Goal: Transaction & Acquisition: Book appointment/travel/reservation

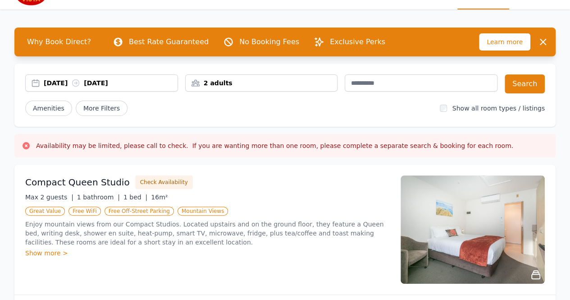
scroll to position [24, 0]
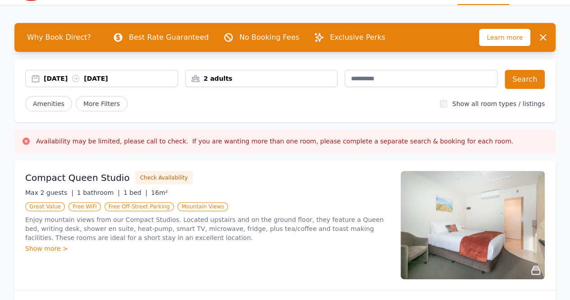
click at [77, 77] on div "[DATE] [DATE]" at bounding box center [111, 78] width 134 height 9
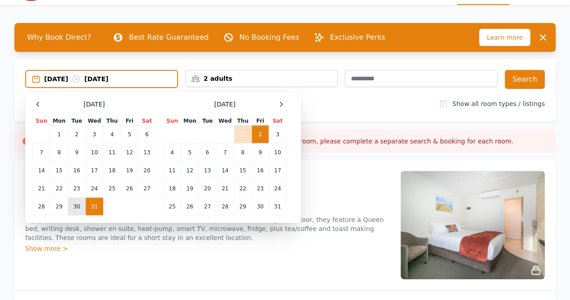
click at [79, 202] on td "30" at bounding box center [77, 206] width 18 height 18
click at [261, 136] on td "2" at bounding box center [260, 134] width 17 height 18
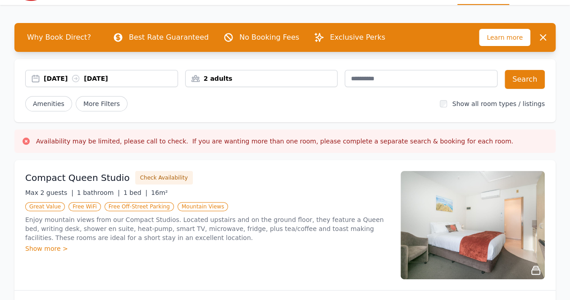
click at [248, 83] on div "2 adults" at bounding box center [261, 78] width 153 height 17
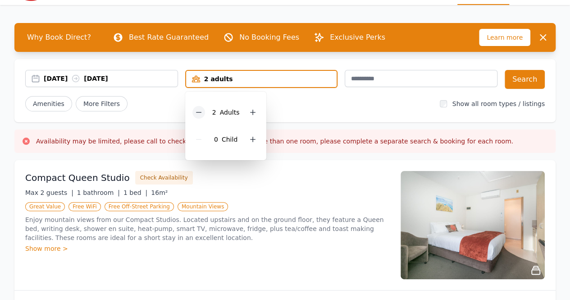
click at [201, 112] on icon at bounding box center [198, 112] width 5 height 0
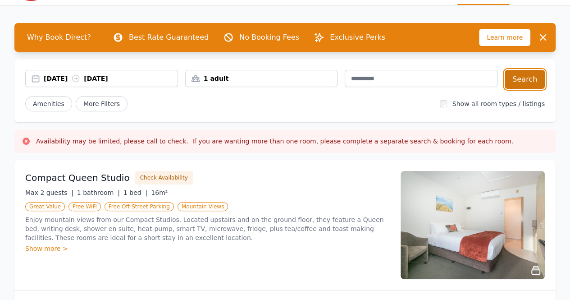
click at [529, 84] on button "Search" at bounding box center [525, 79] width 40 height 19
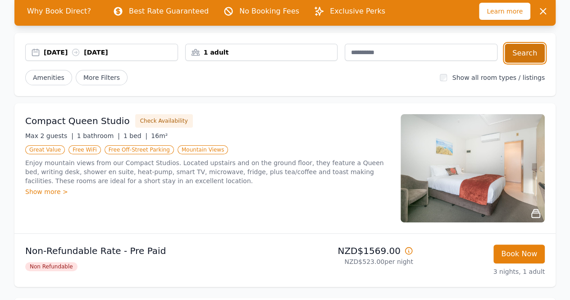
scroll to position [50, 0]
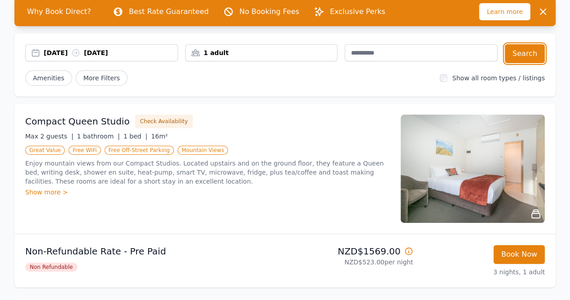
click at [55, 53] on div "[DATE] [DATE]" at bounding box center [111, 52] width 134 height 9
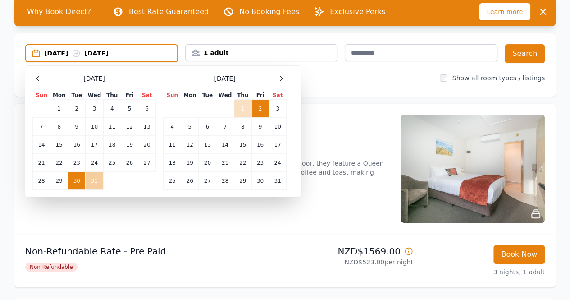
click at [92, 183] on td "31" at bounding box center [95, 181] width 18 height 18
click at [265, 106] on td "2" at bounding box center [260, 109] width 17 height 18
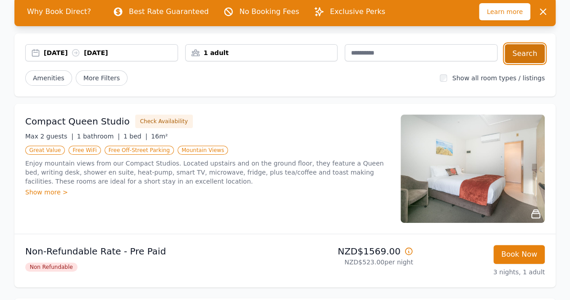
click at [521, 55] on button "Search" at bounding box center [525, 53] width 40 height 19
